Goal: Transaction & Acquisition: Purchase product/service

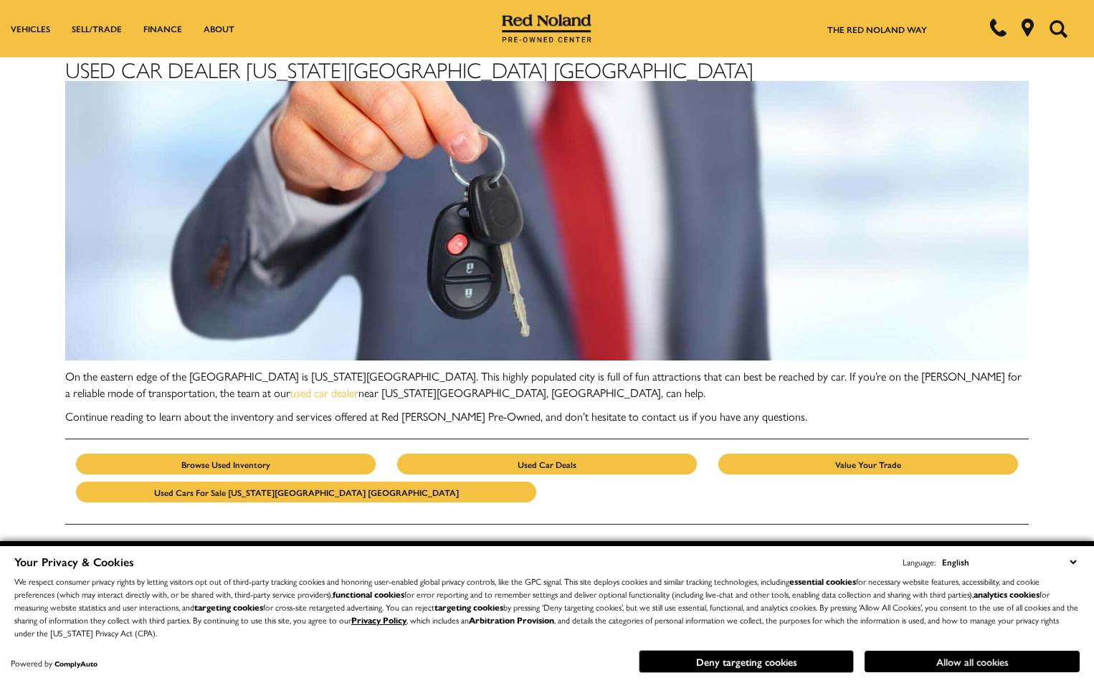
click at [944, 652] on button "Allow all cookies" at bounding box center [971, 662] width 215 height 22
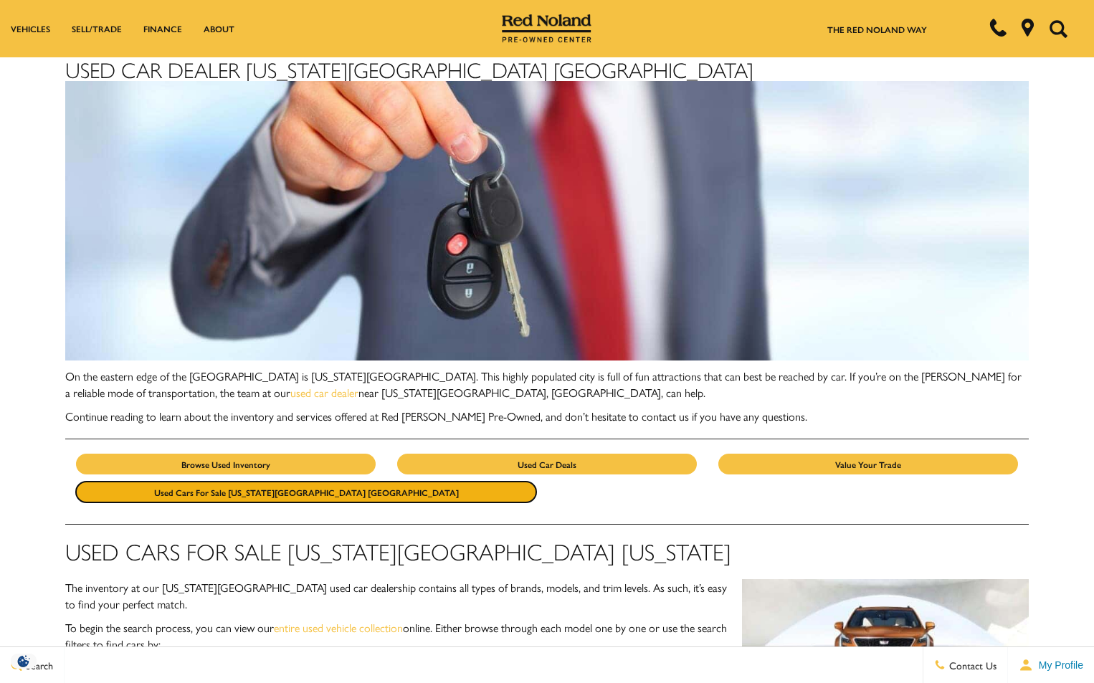
click at [292, 484] on link "Used Cars for Sale Colorado Springs CO" at bounding box center [306, 492] width 460 height 21
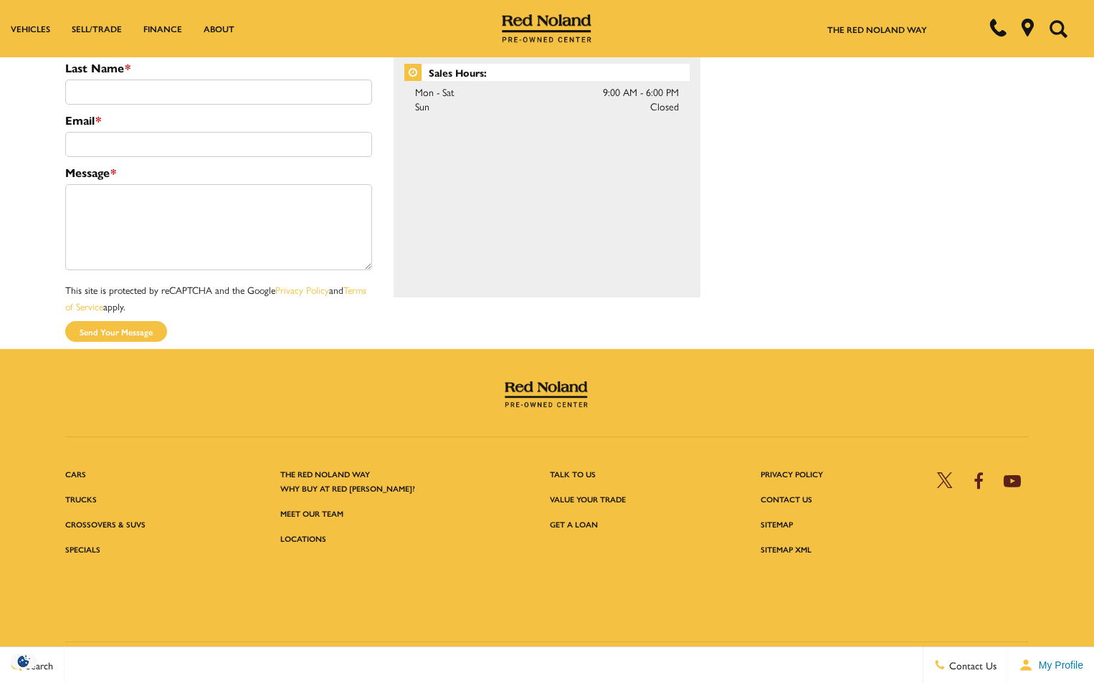
scroll to position [2124, 0]
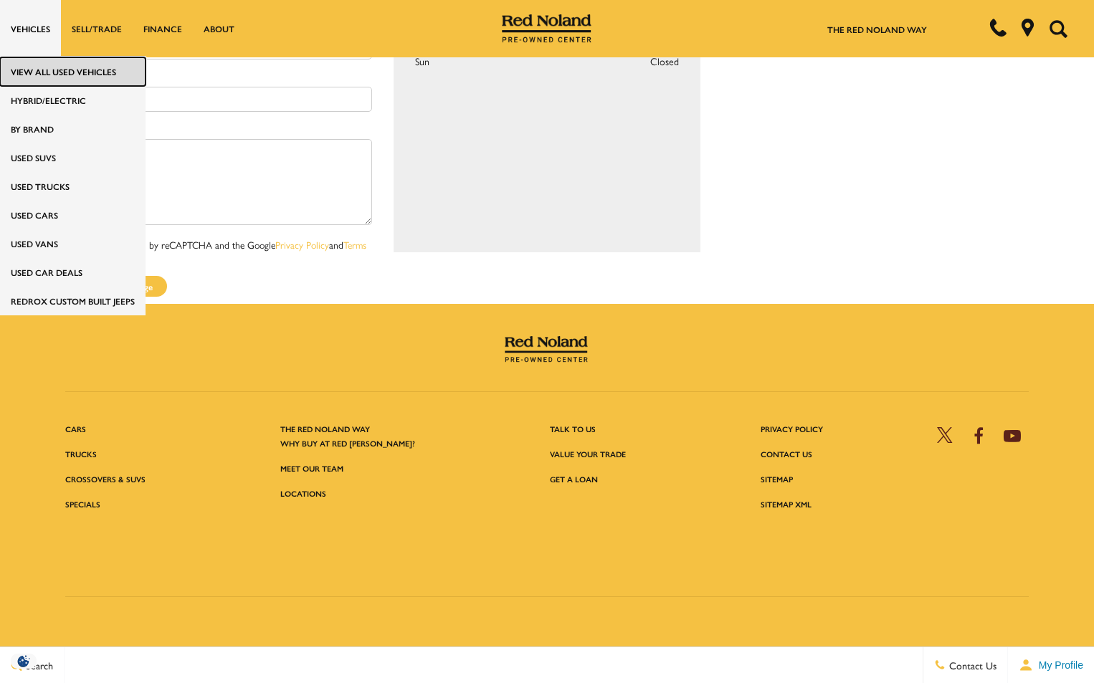
click at [27, 73] on link "View All Used Vehicles" at bounding box center [72, 71] width 145 height 29
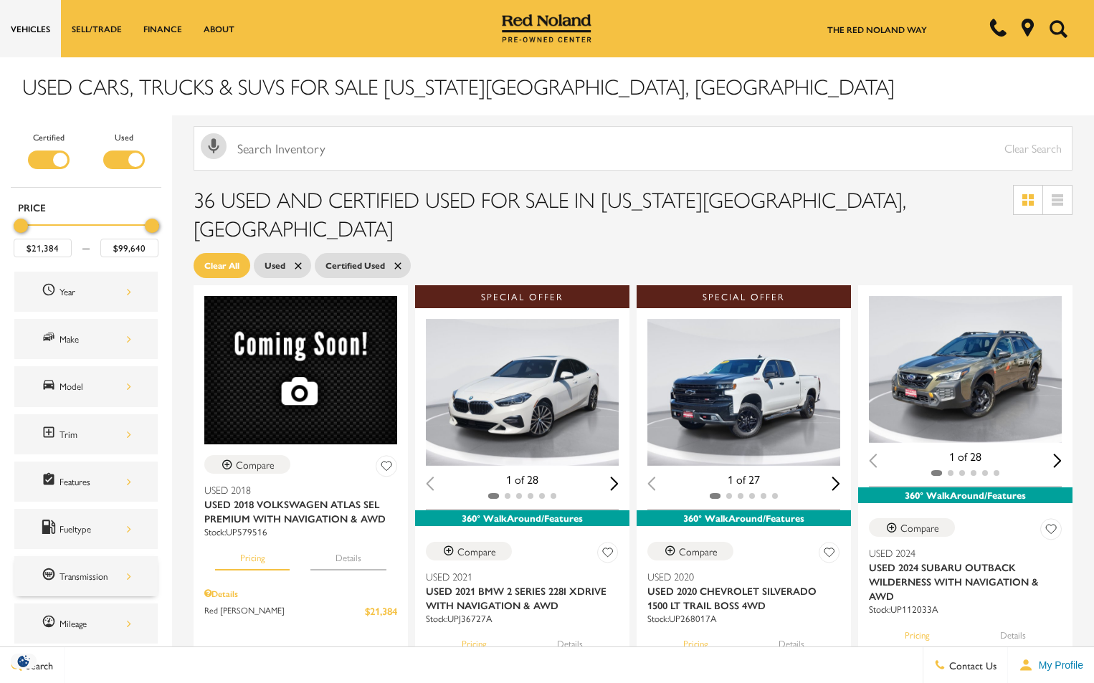
click at [130, 580] on div "Transmission" at bounding box center [95, 576] width 72 height 16
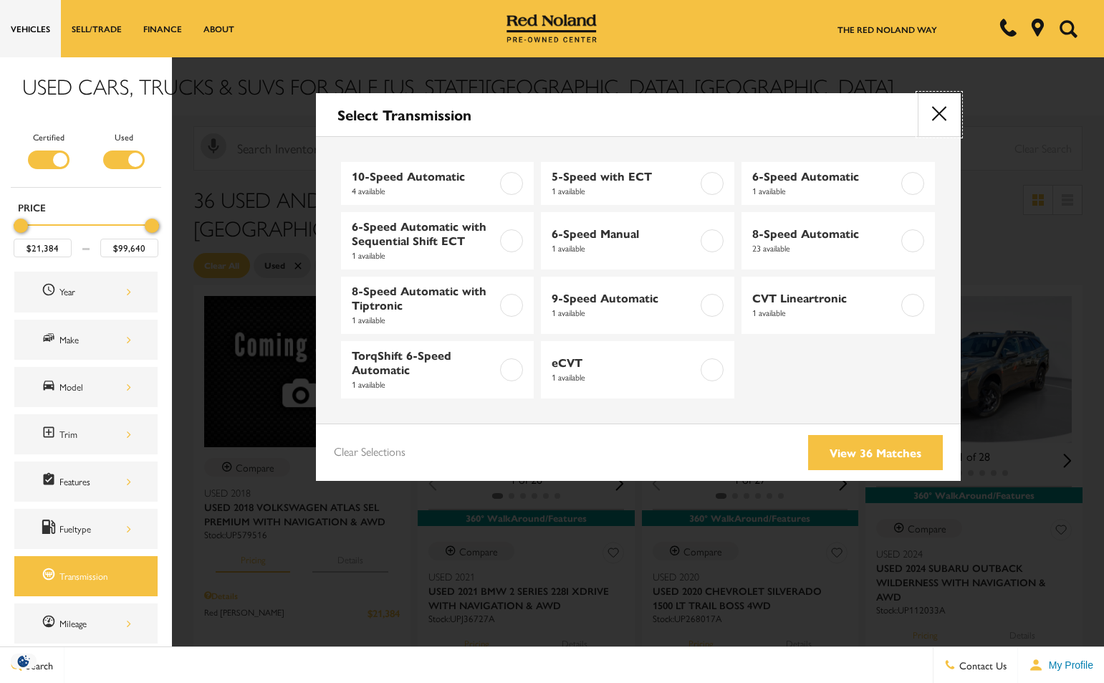
drag, startPoint x: 950, startPoint y: 115, endPoint x: 839, endPoint y: 166, distance: 121.5
click at [948, 115] on button "close" at bounding box center [939, 114] width 43 height 43
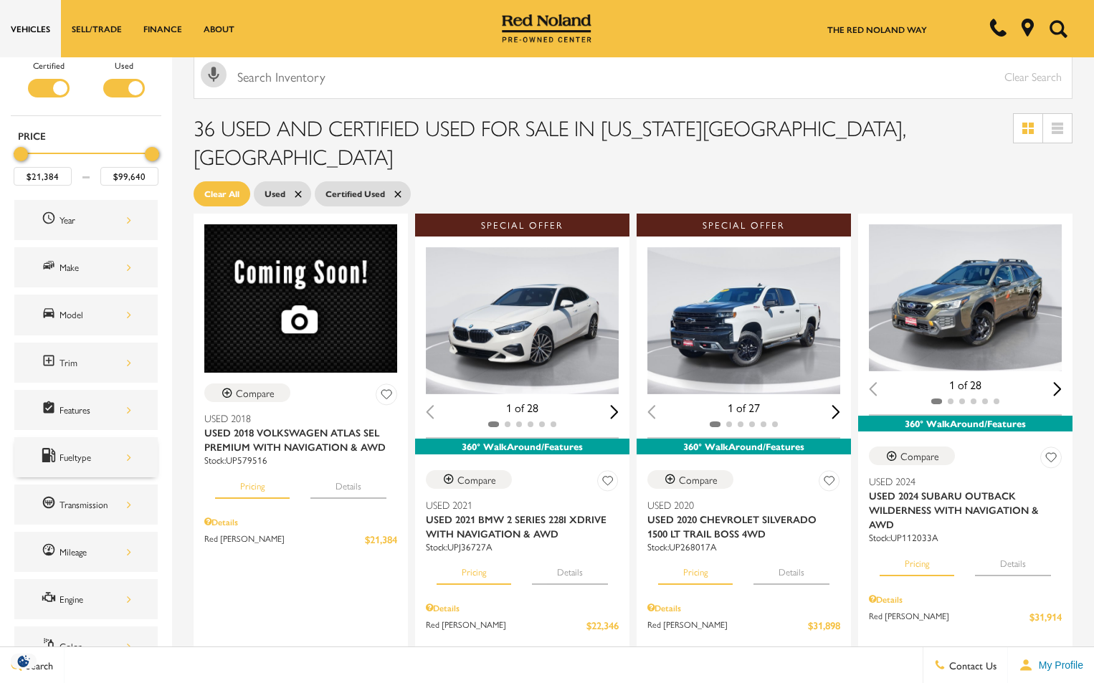
scroll to position [143, 0]
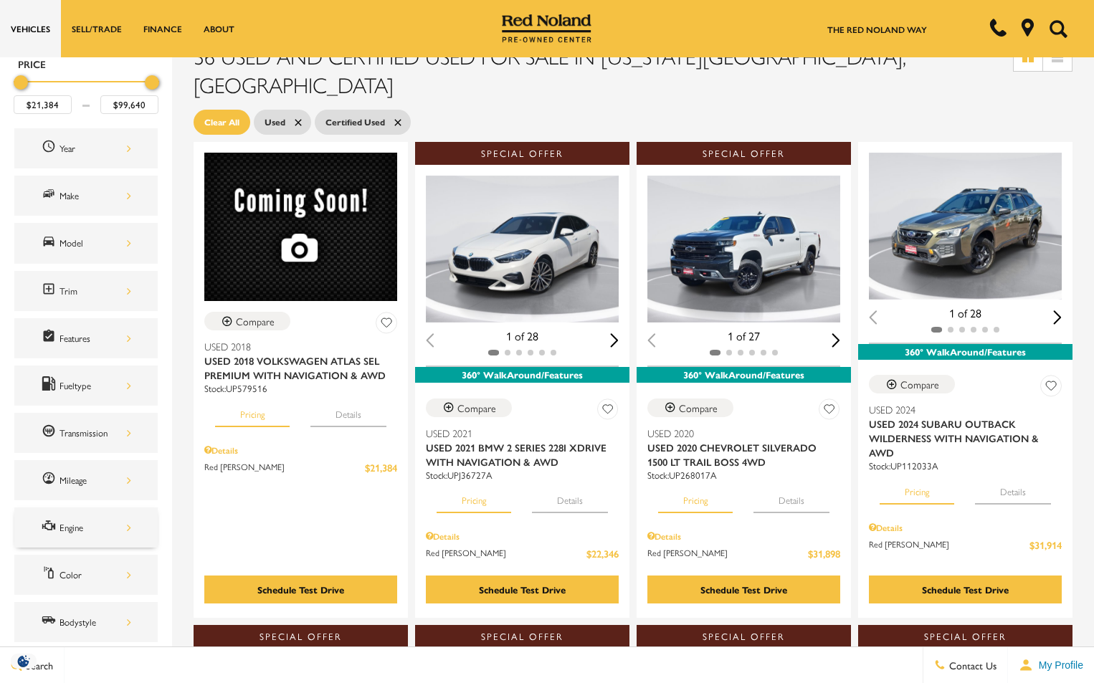
click at [133, 526] on div "Engine" at bounding box center [85, 527] width 143 height 40
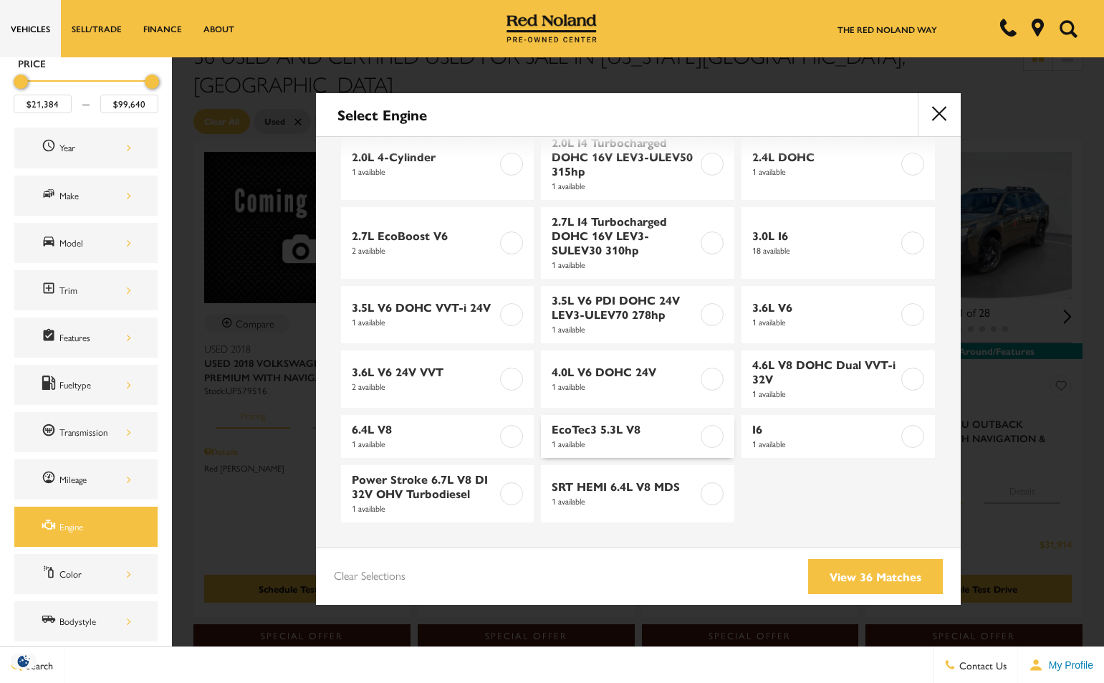
scroll to position [0, 0]
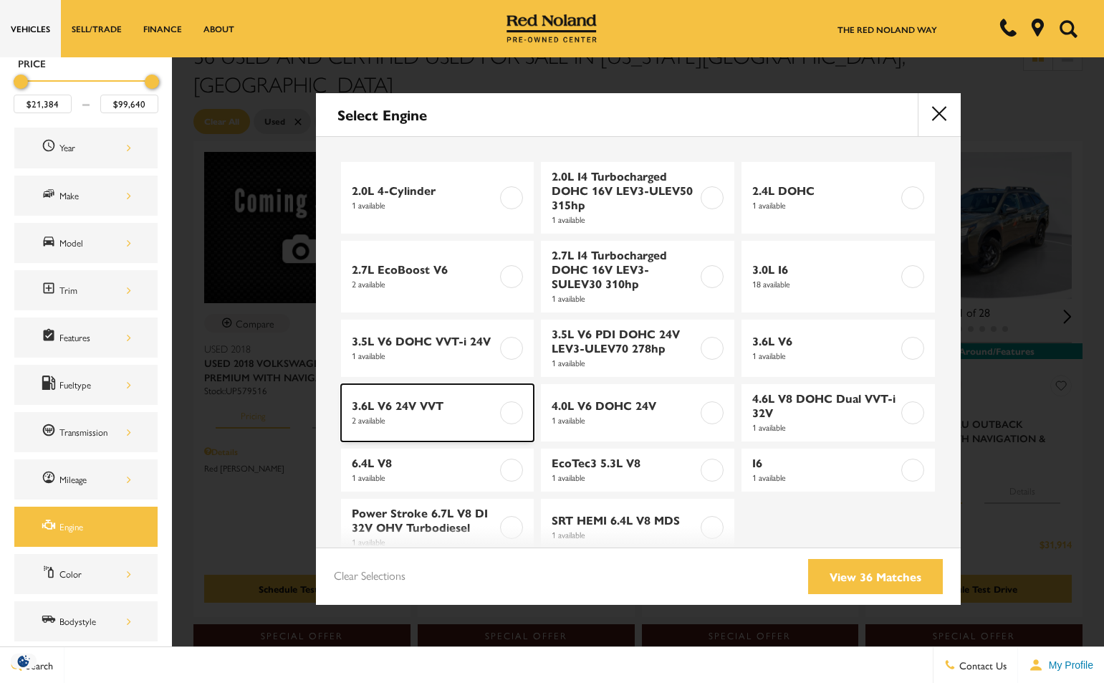
click at [508, 409] on label at bounding box center [511, 412] width 23 height 23
type input "$37,998"
type input "$38,999"
checkbox input "true"
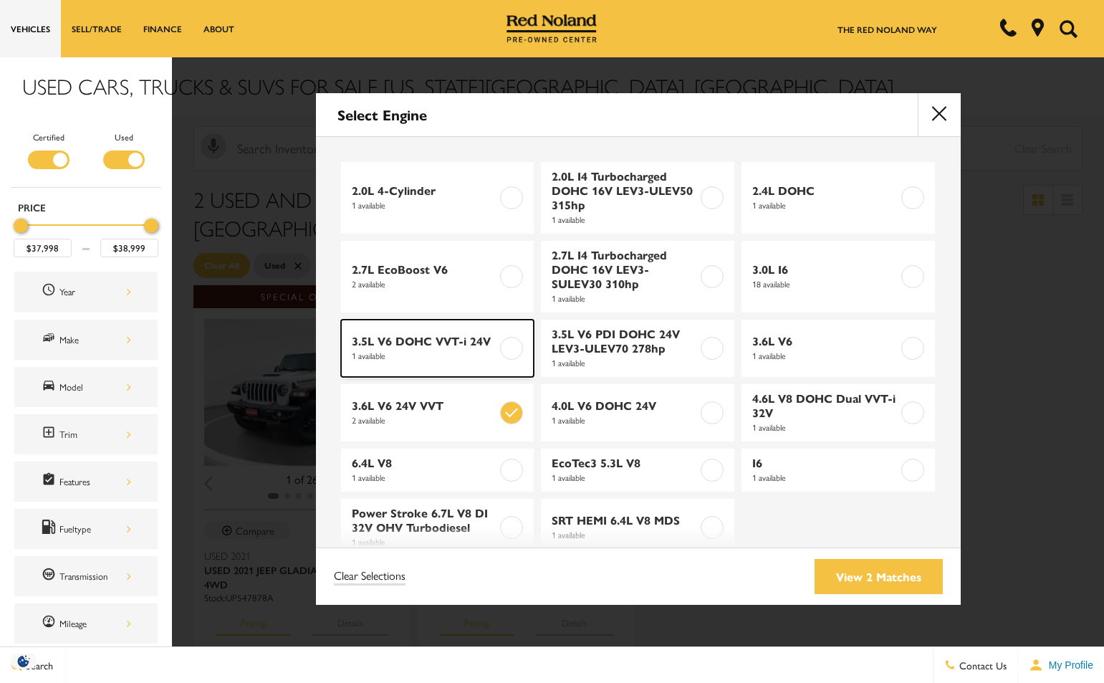
click at [505, 343] on label at bounding box center [511, 348] width 23 height 23
type input "$36,484"
checkbox input "true"
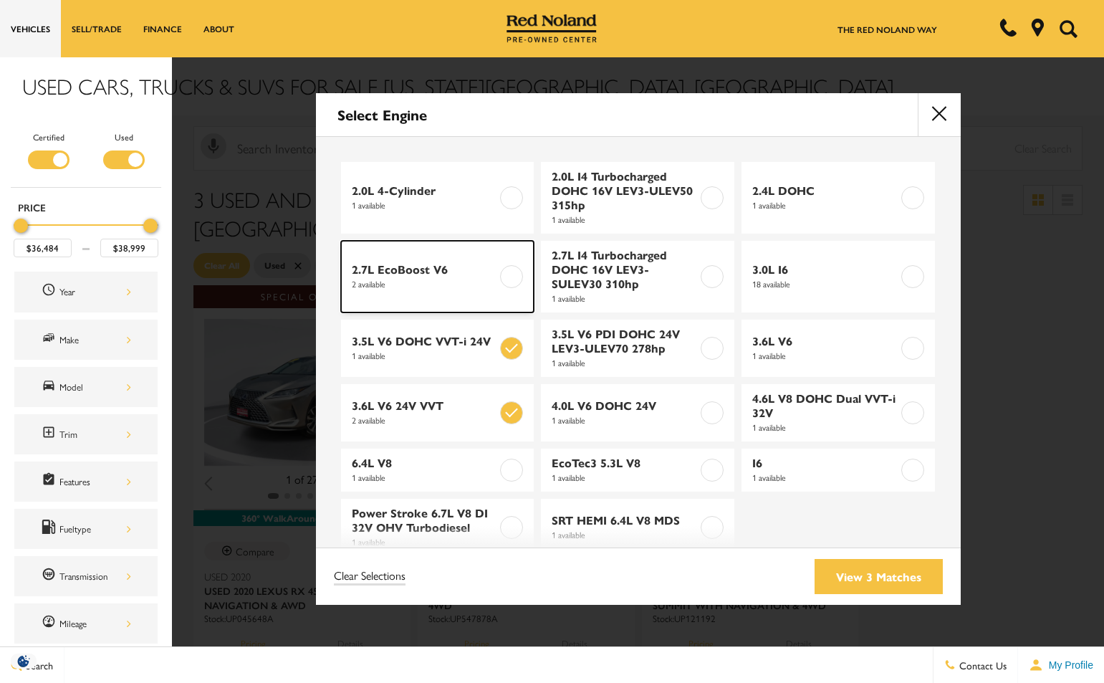
click at [500, 272] on label at bounding box center [511, 276] width 23 height 23
type input "$42,999"
checkbox input "true"
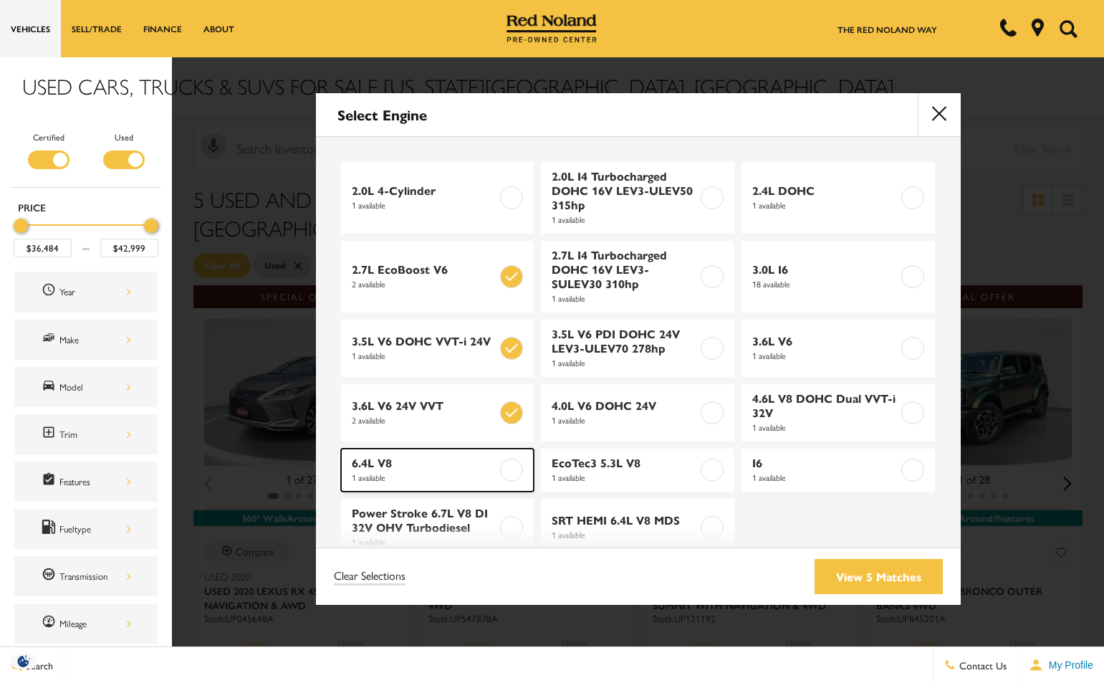
click at [511, 462] on label at bounding box center [511, 470] width 23 height 23
type input "$64,793"
checkbox input "true"
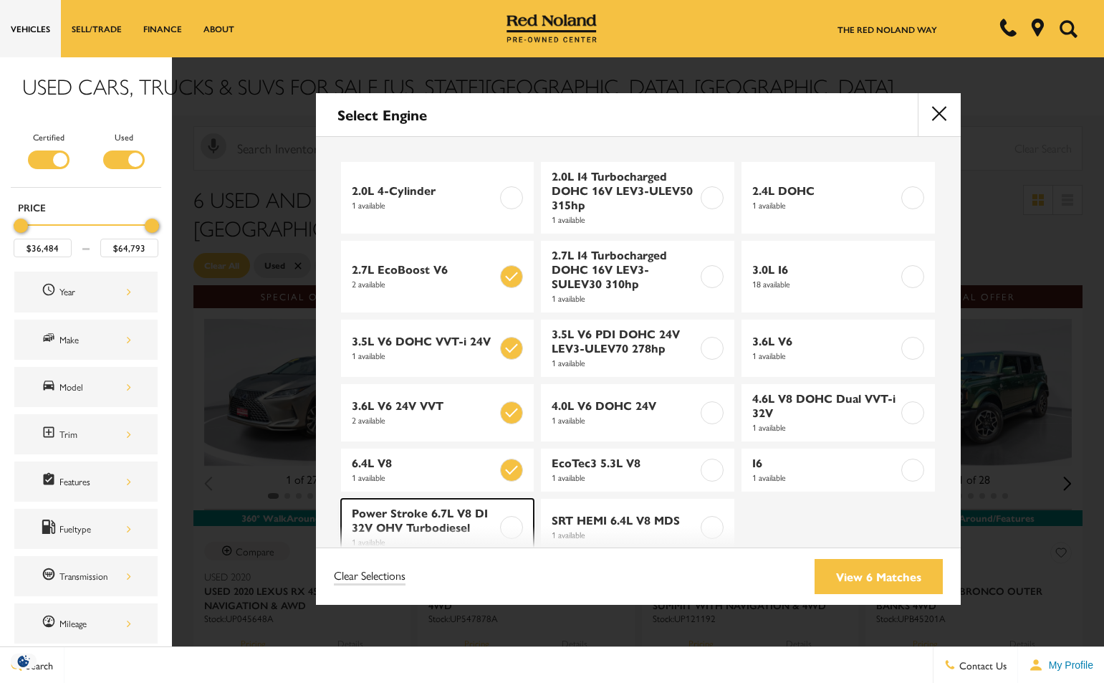
click at [502, 526] on label at bounding box center [511, 527] width 23 height 23
checkbox input "true"
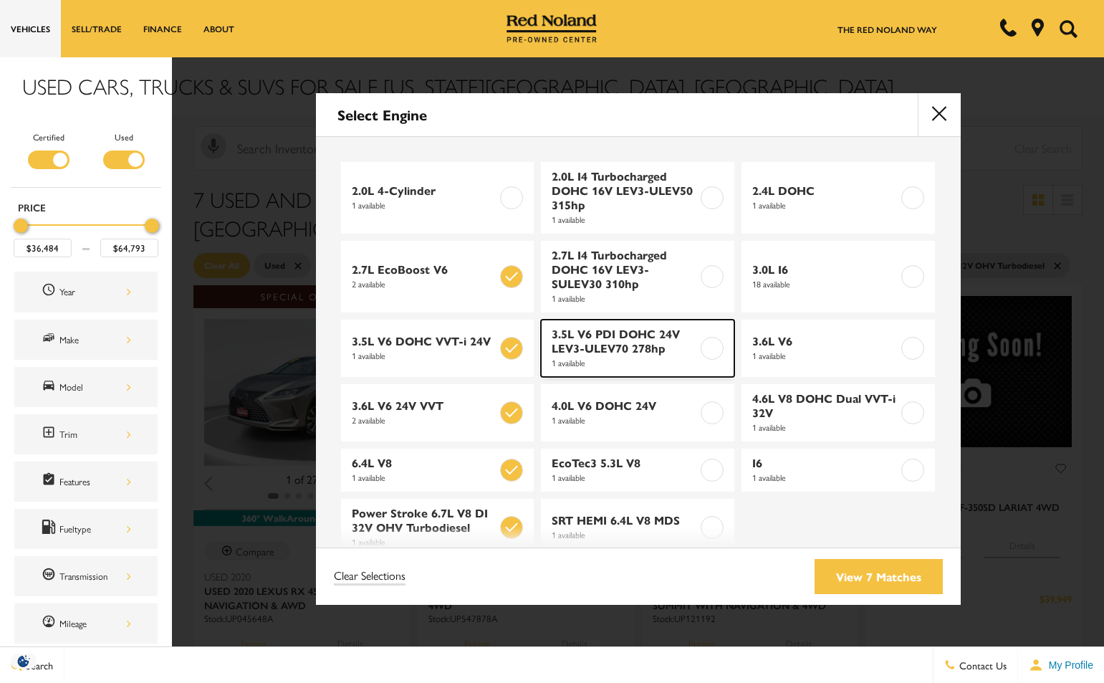
click at [709, 345] on label at bounding box center [712, 348] width 23 height 23
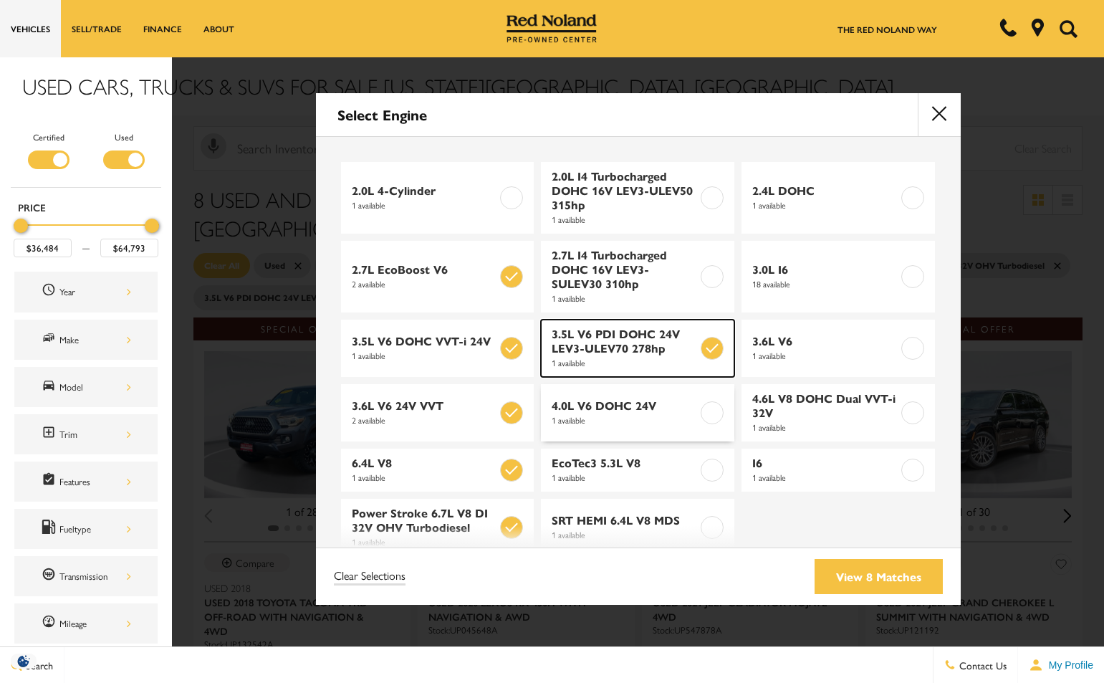
type input "$31,999"
checkbox input "true"
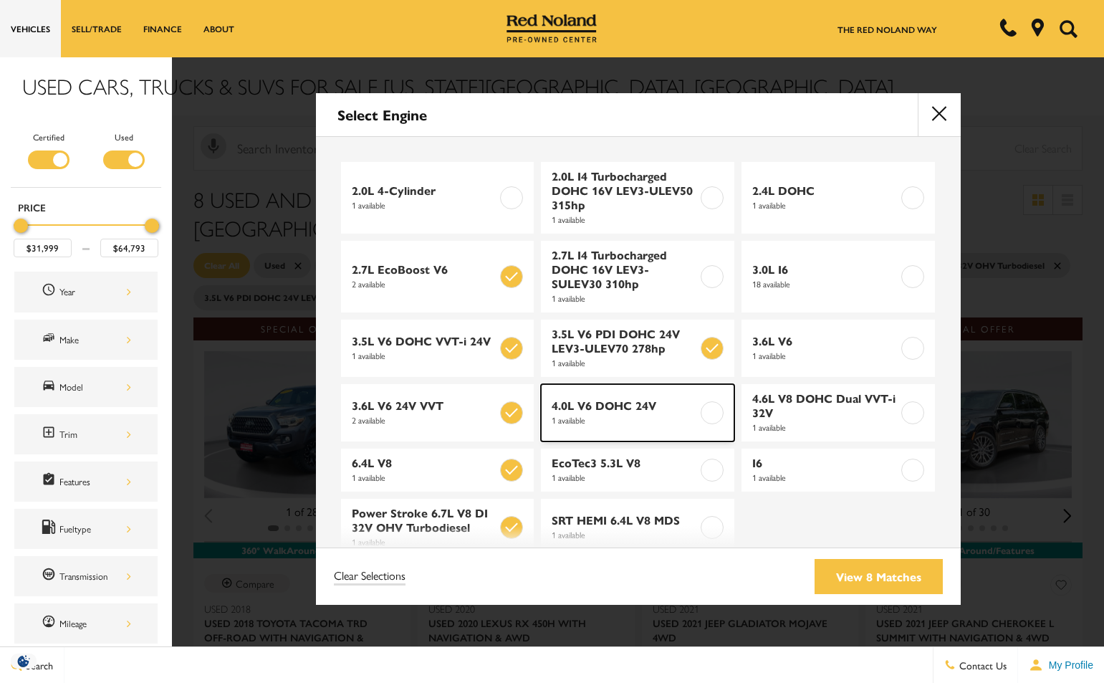
click at [712, 416] on label at bounding box center [712, 412] width 23 height 23
checkbox input "true"
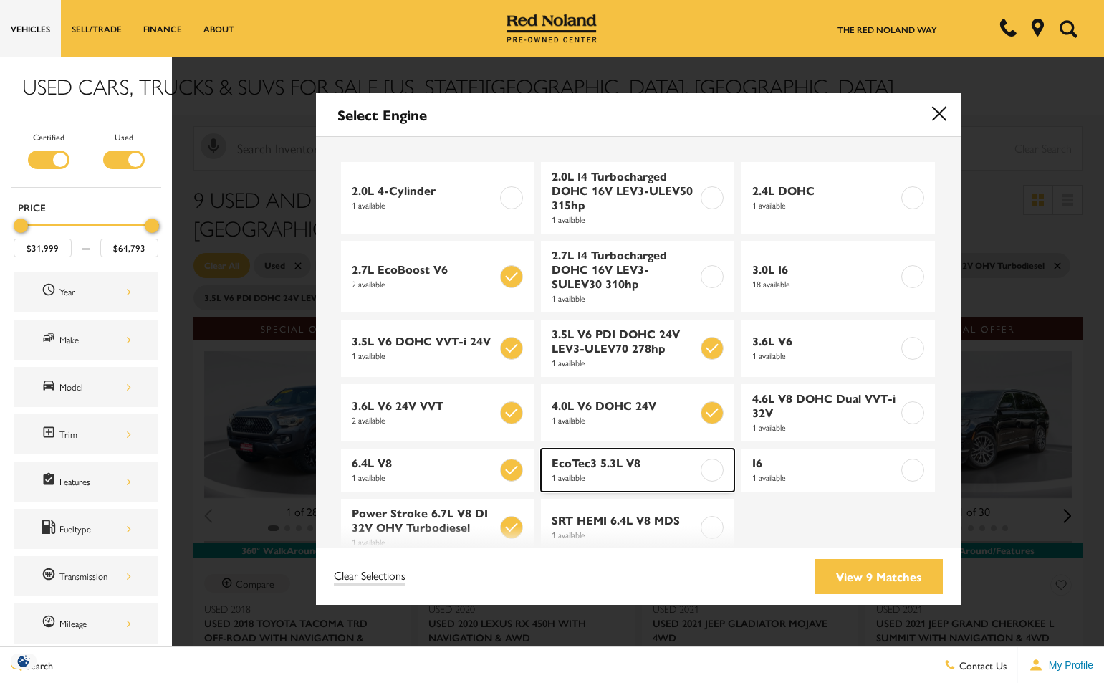
click at [714, 472] on label at bounding box center [712, 470] width 23 height 23
type input "$31,898"
checkbox input "true"
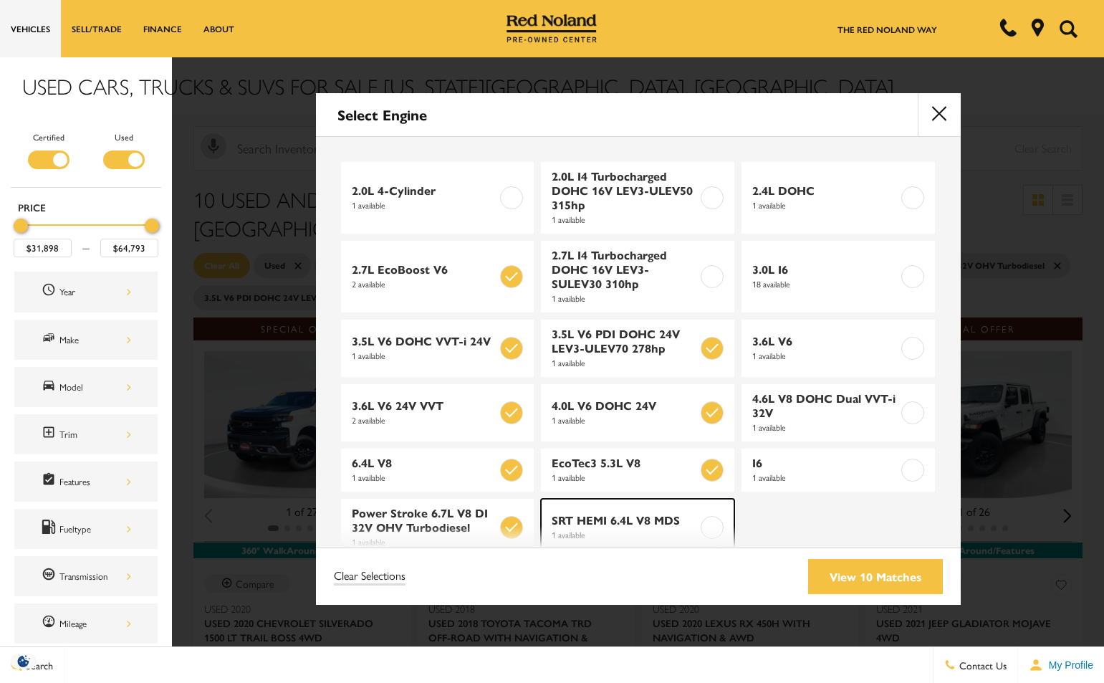
click at [703, 530] on label at bounding box center [712, 527] width 23 height 23
type input "$76,322"
checkbox input "true"
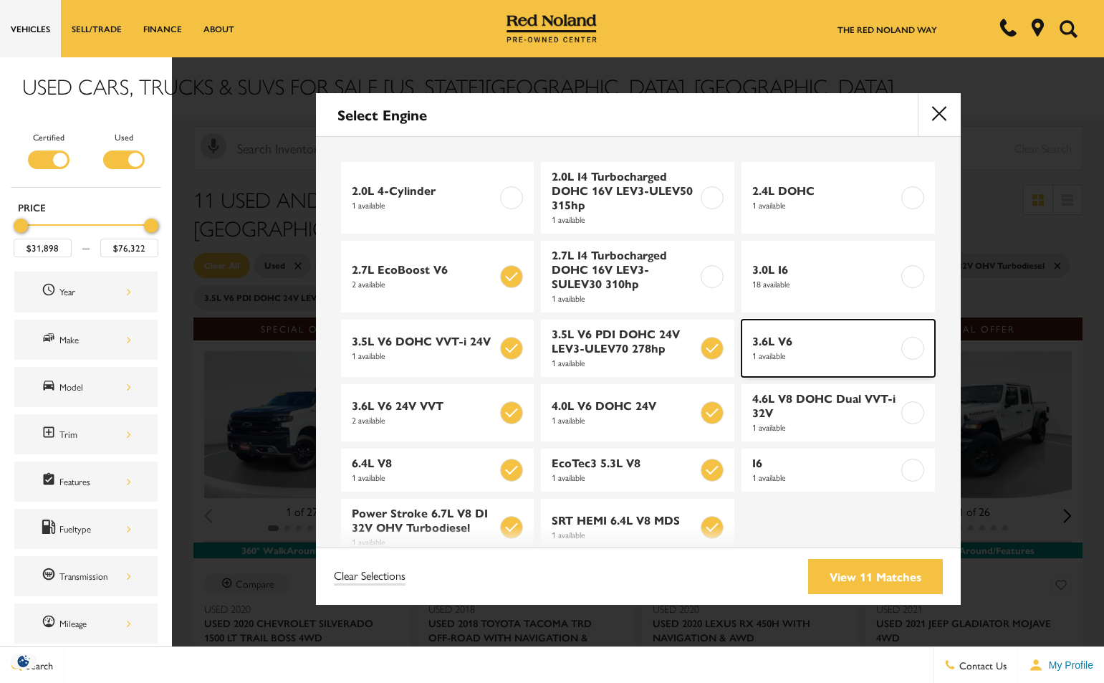
click at [902, 353] on label at bounding box center [913, 348] width 23 height 23
type input "$21,384"
checkbox input "true"
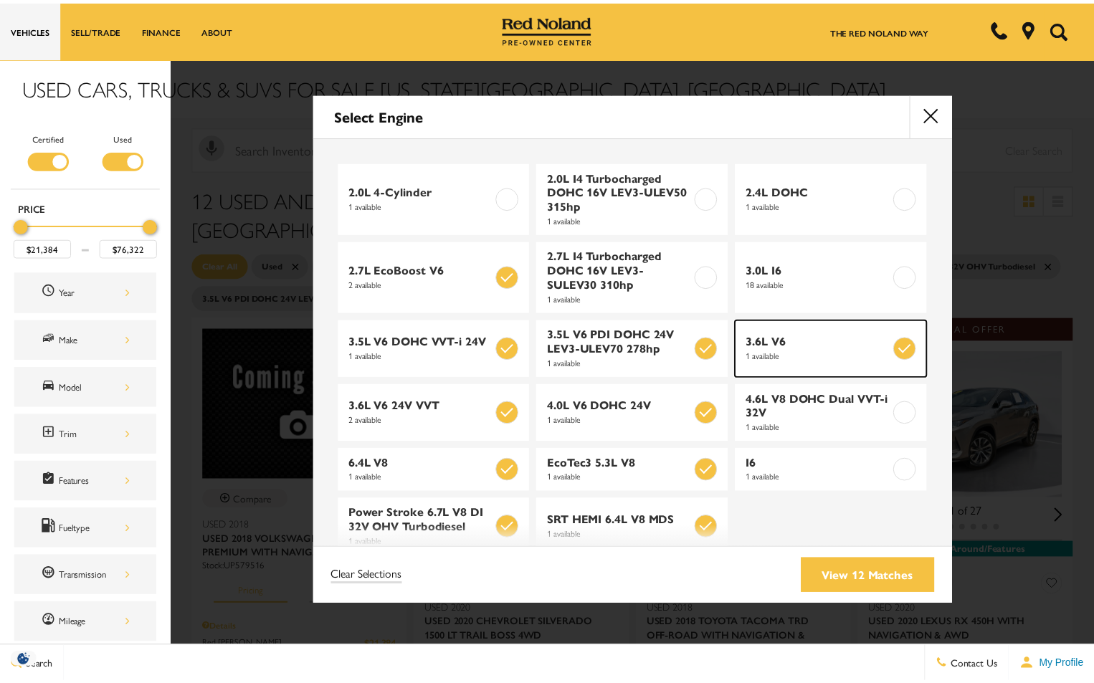
scroll to position [34, 0]
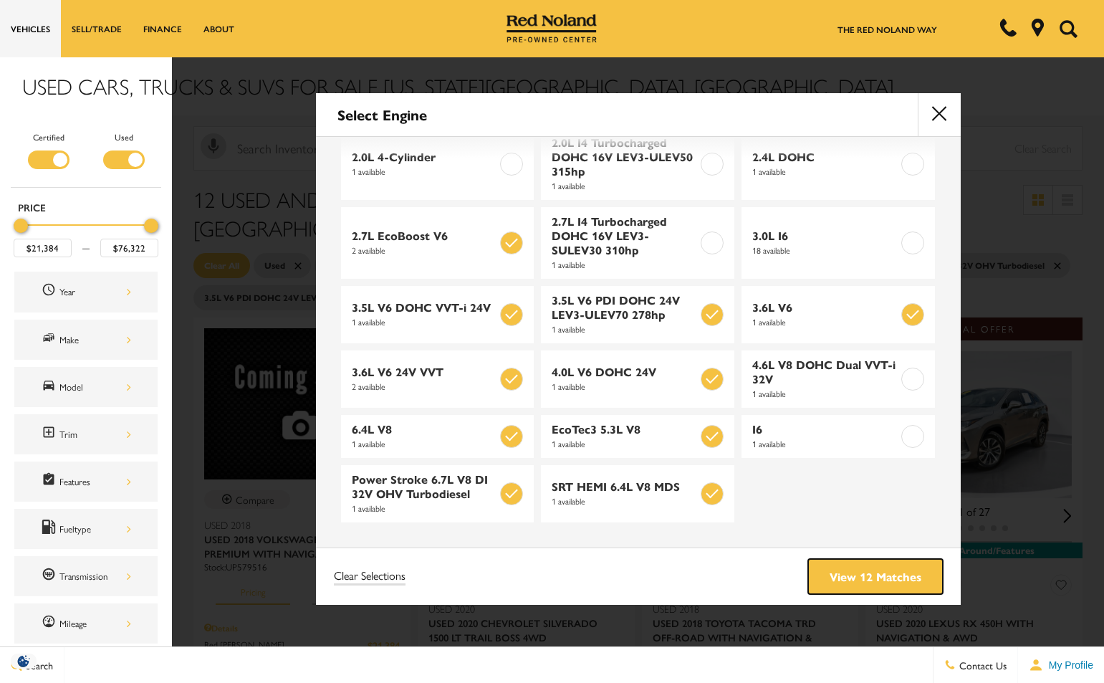
click at [878, 585] on link "View 12 Matches" at bounding box center [875, 576] width 135 height 35
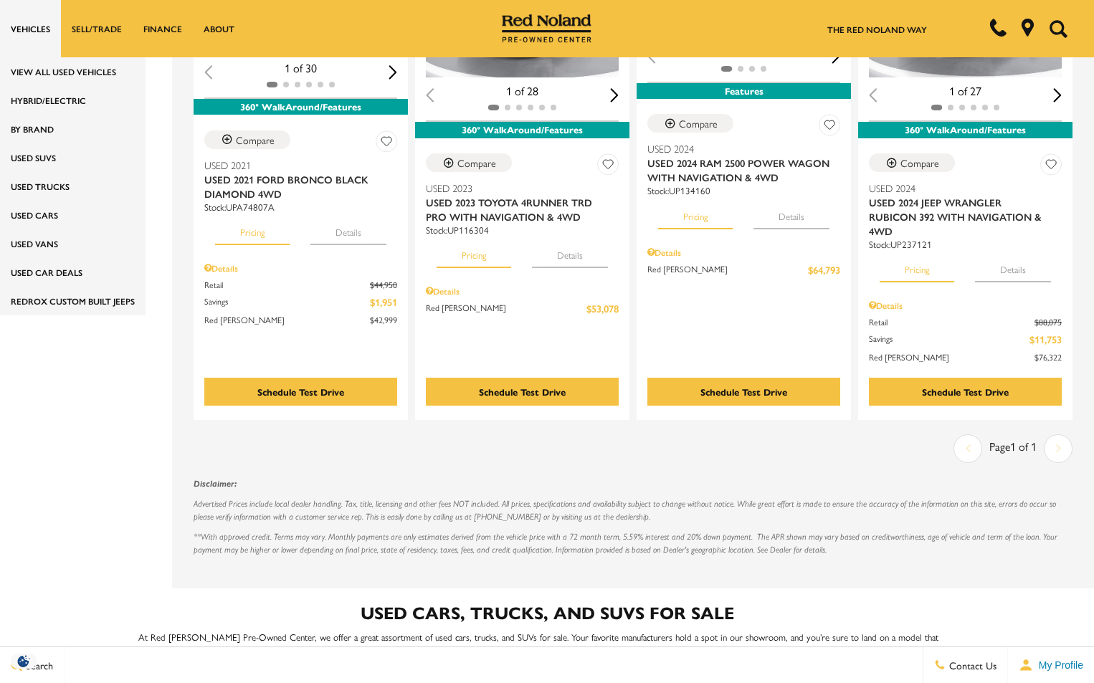
scroll to position [0, 0]
